Goal: Learn about a topic

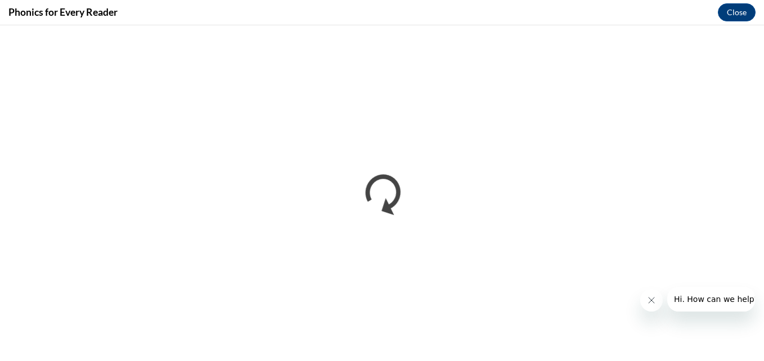
scroll to position [295, 0]
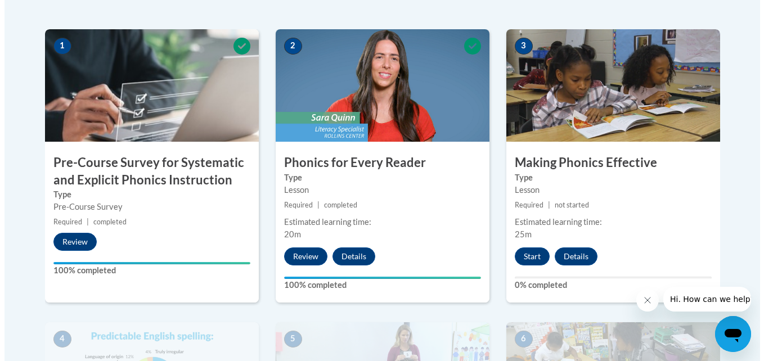
scroll to position [344, 0]
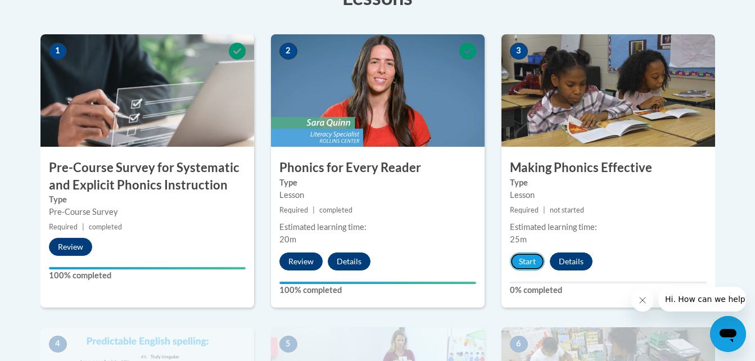
click at [527, 261] on button "Start" at bounding box center [527, 261] width 35 height 18
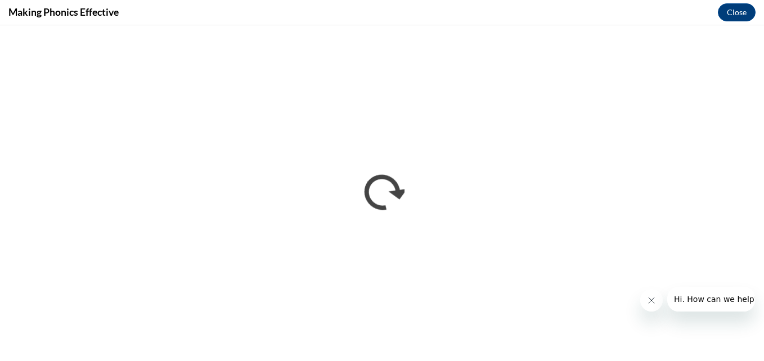
scroll to position [0, 0]
click at [644, 297] on button "Close message from company" at bounding box center [650, 300] width 22 height 22
